Goal: Obtain resource: Download file/media

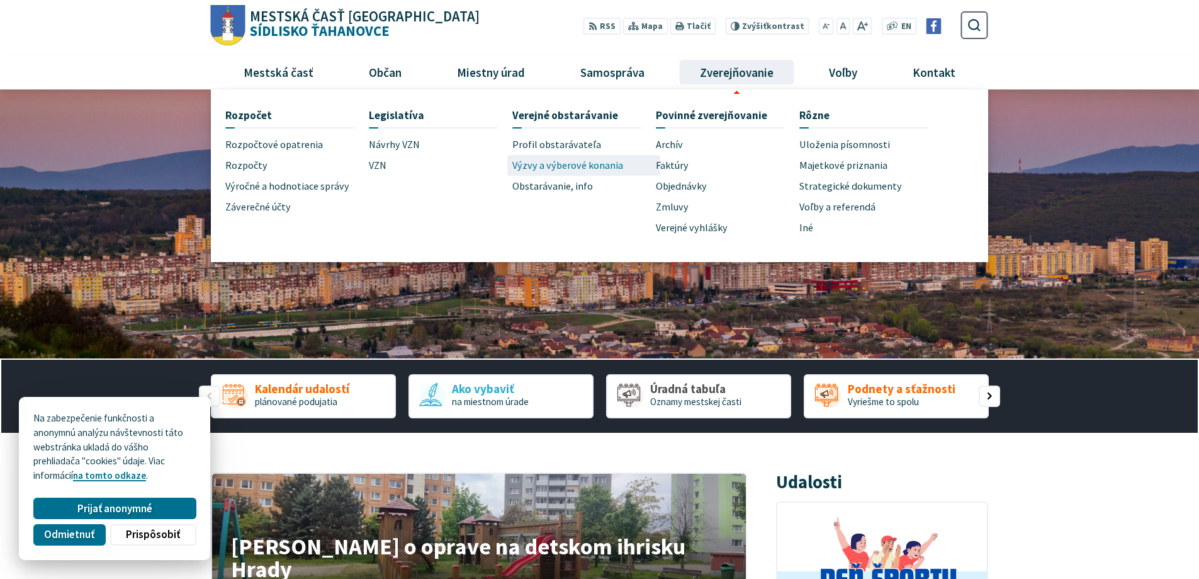
click at [560, 163] on span "Výzvy a výberové konania" at bounding box center [567, 165] width 111 height 21
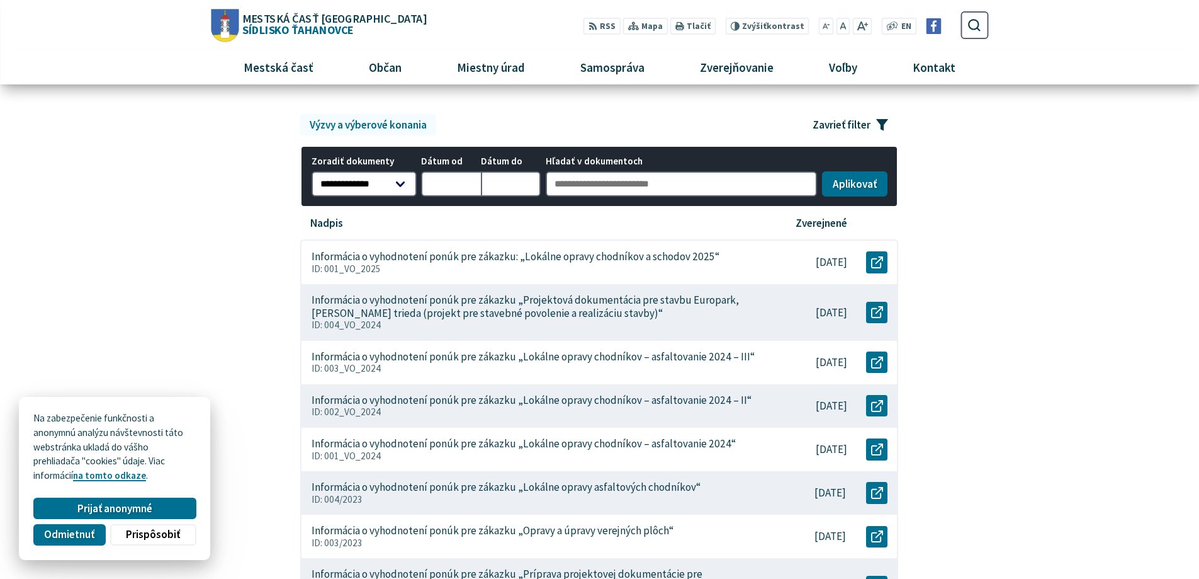
scroll to position [126, 0]
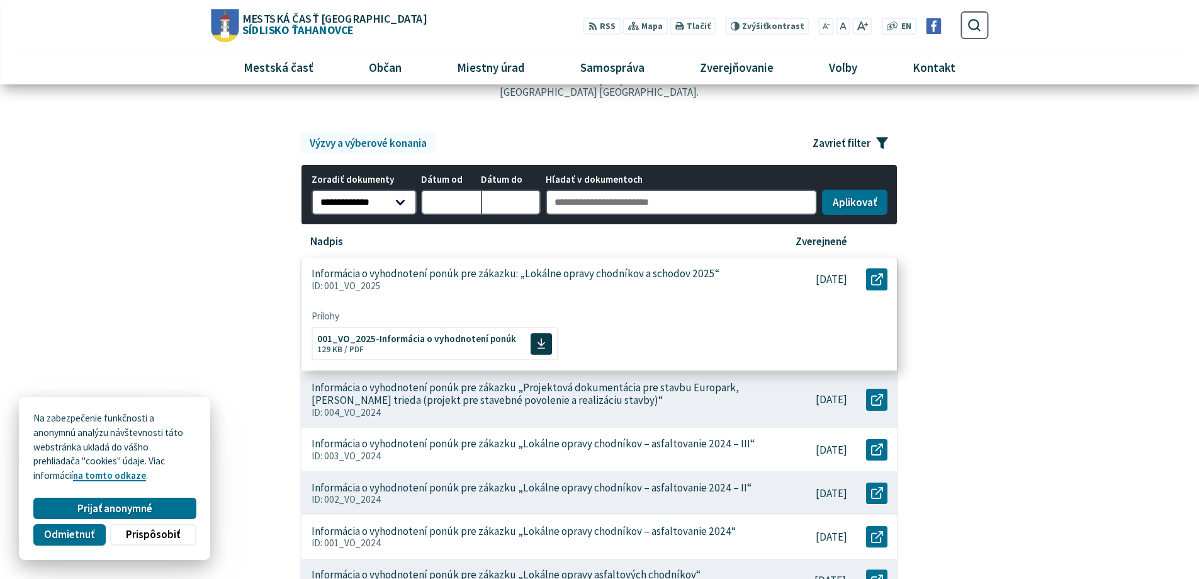
click at [688, 276] on p "Informácia o vyhodnotení ponúk pre zákazku: „Lokálne opravy chodníkov a schodov…" at bounding box center [516, 273] width 408 height 13
click at [473, 334] on span "001_VO_2025-Informácia o vyhodnotení ponúk" at bounding box center [416, 336] width 199 height 9
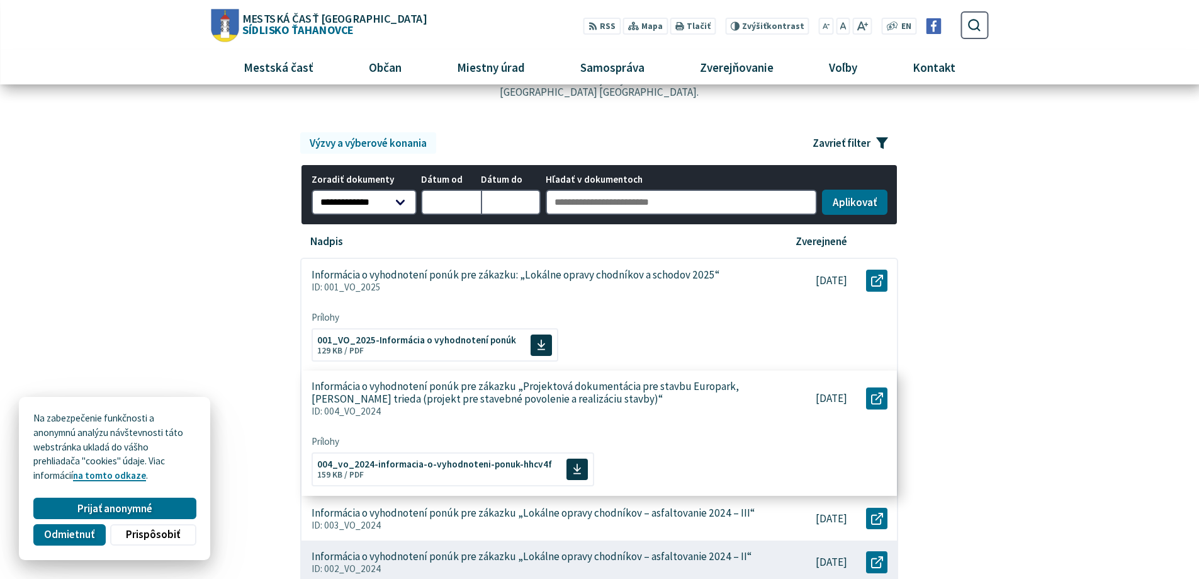
click at [406, 391] on p "Informácia o vyhodnotení ponúk pre zákazku „Projektová dokumentácia pre stavbu …" at bounding box center [535, 393] width 446 height 26
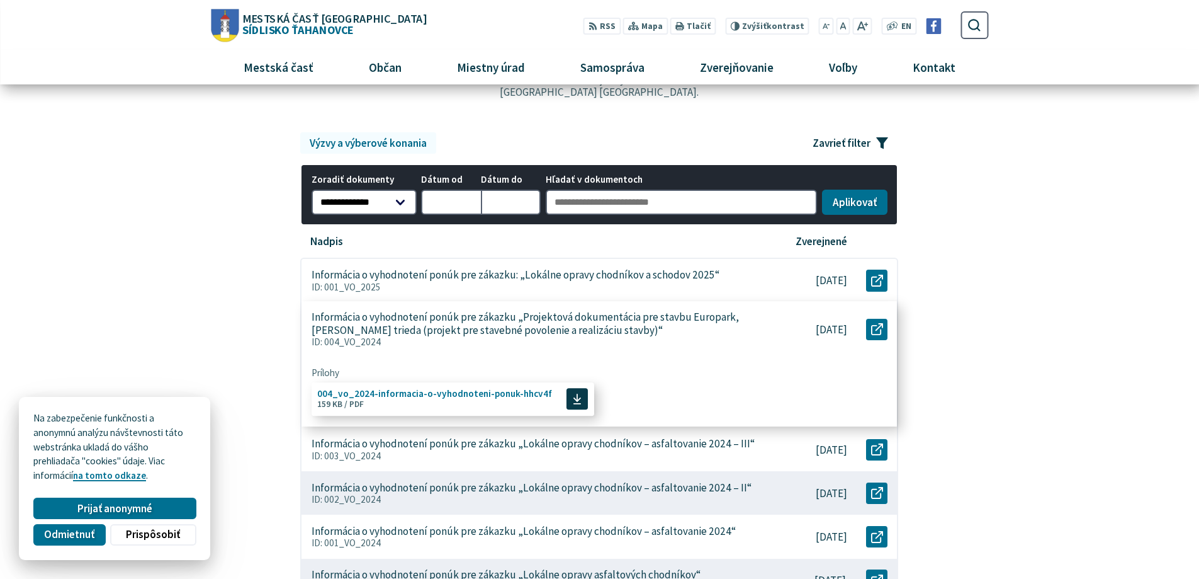
click at [402, 395] on span "004_vo_2024-informacia-o-vyhodnoteni-ponuk-hhcv4f" at bounding box center [434, 392] width 235 height 9
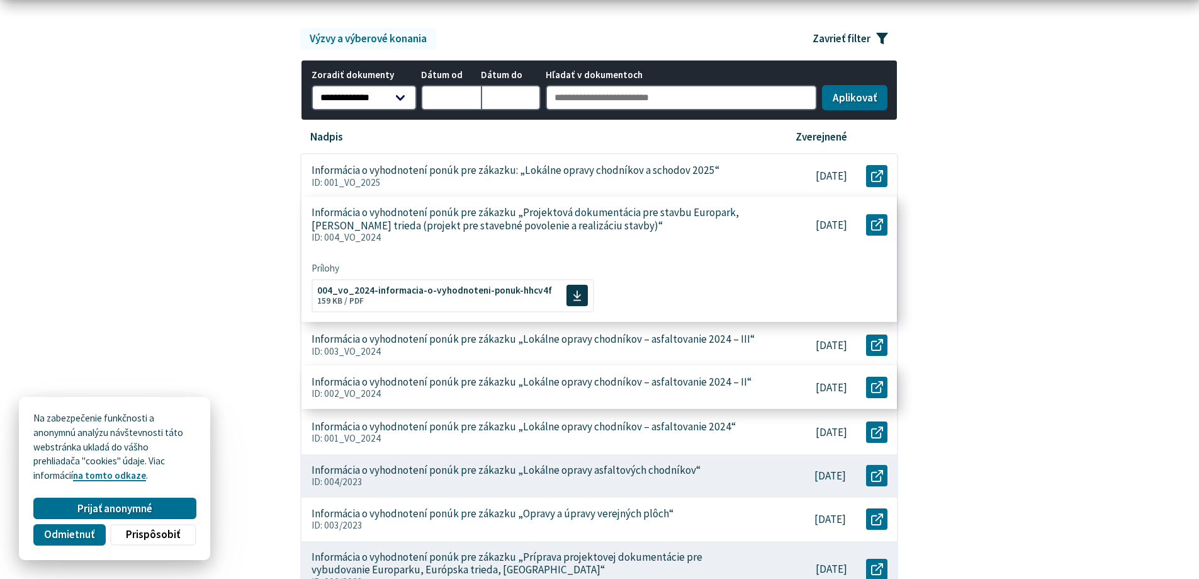
scroll to position [252, 0]
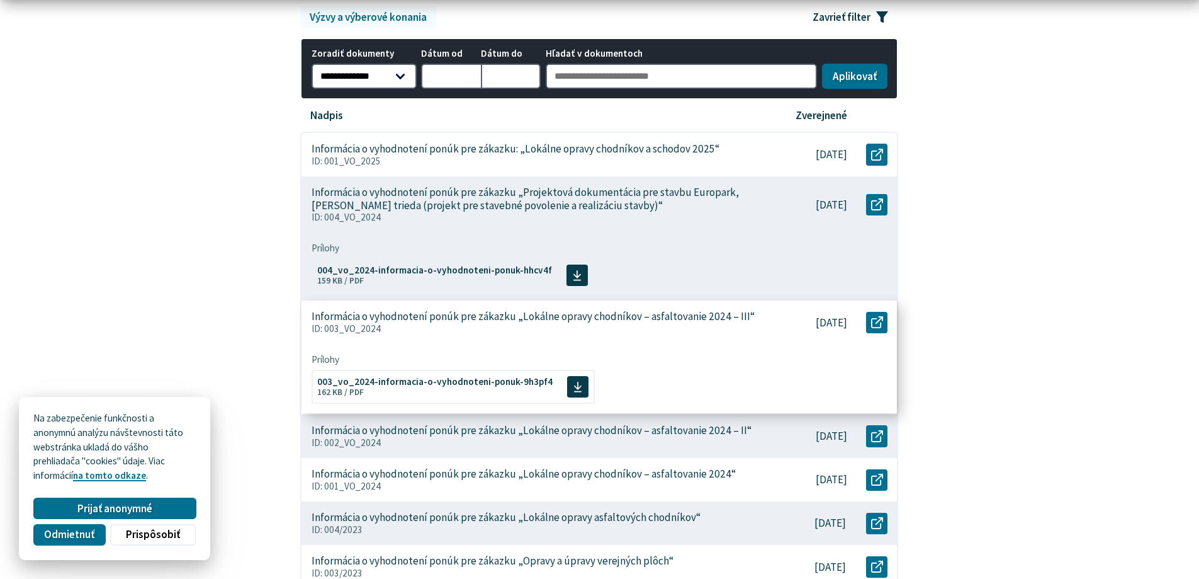
click at [416, 317] on p "Informácia o vyhodnotení ponúk pre zákazku „Lokálne opravy chodníkov – asfaltov…" at bounding box center [533, 316] width 443 height 13
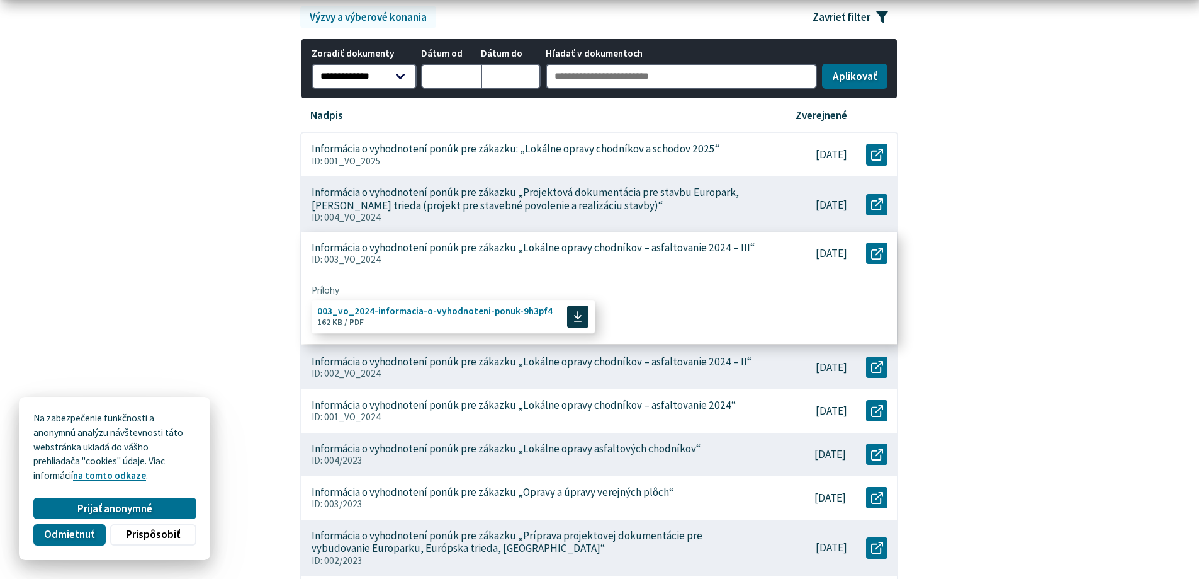
click at [414, 308] on span "003_vo_2024-informacia-o-vyhodnoteni-ponuk-9h3pf4" at bounding box center [434, 311] width 235 height 9
